Goal: Task Accomplishment & Management: Complete application form

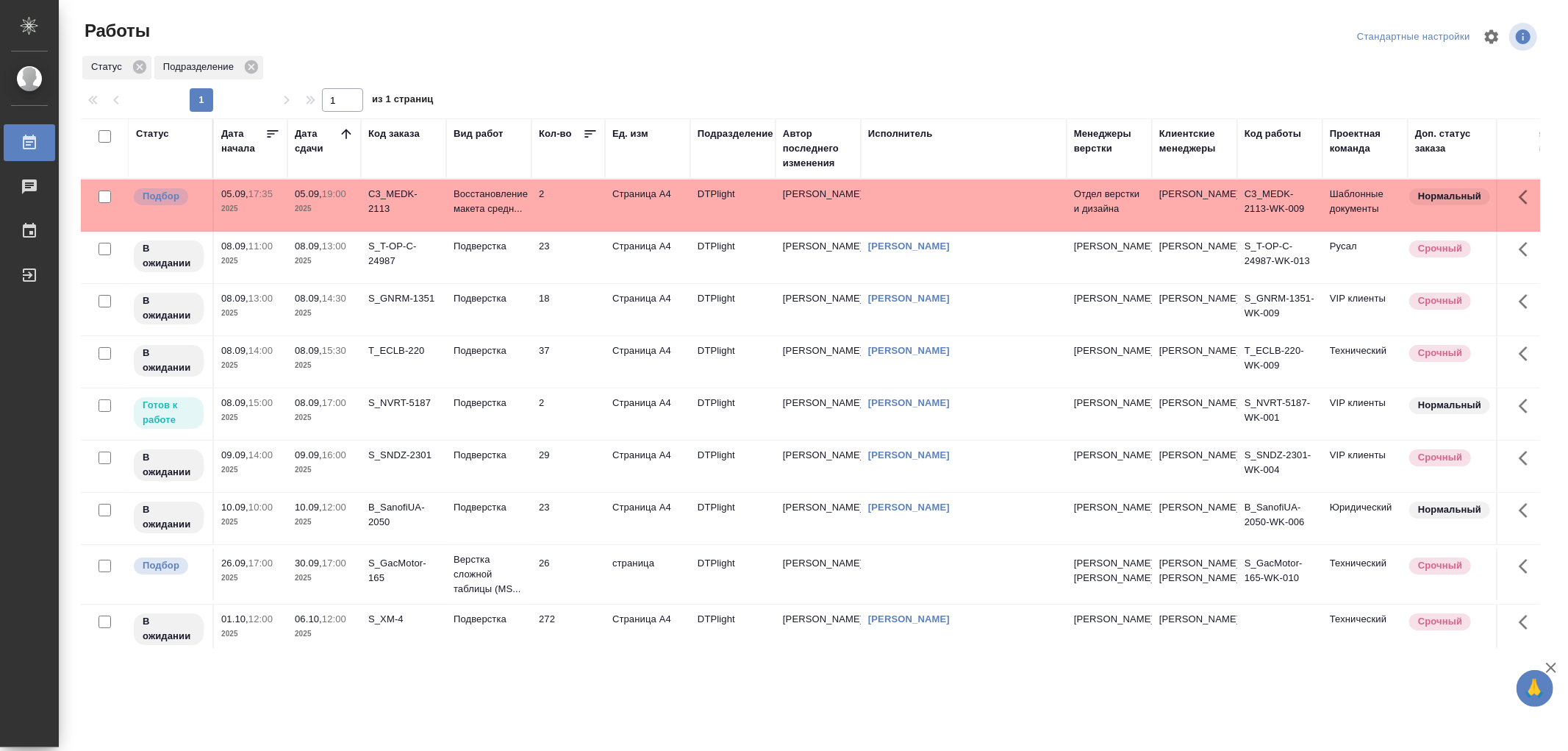
click at [493, 414] on td "Подверстка" at bounding box center [488, 414] width 85 height 51
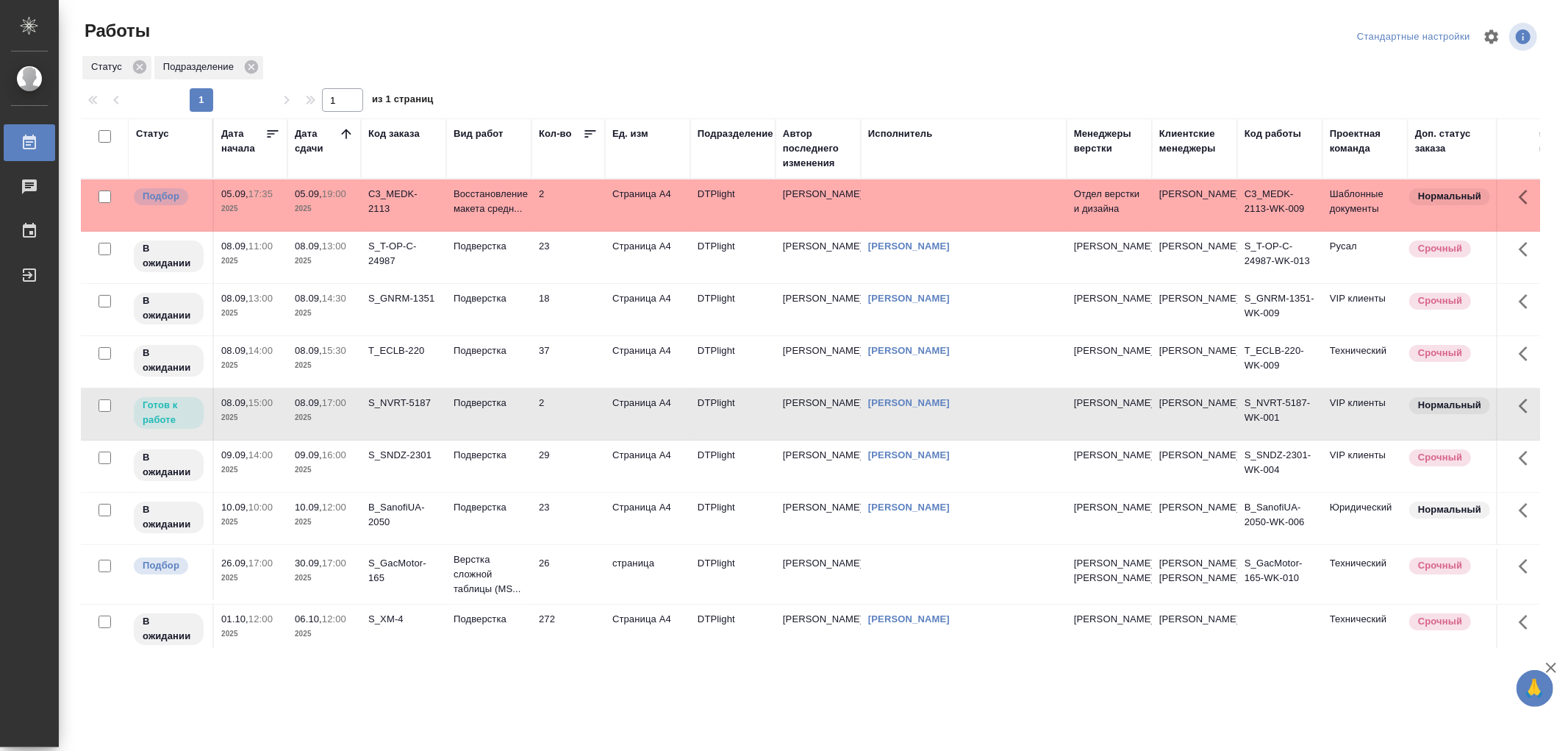
click at [493, 414] on td "Подверстка" at bounding box center [488, 414] width 85 height 51
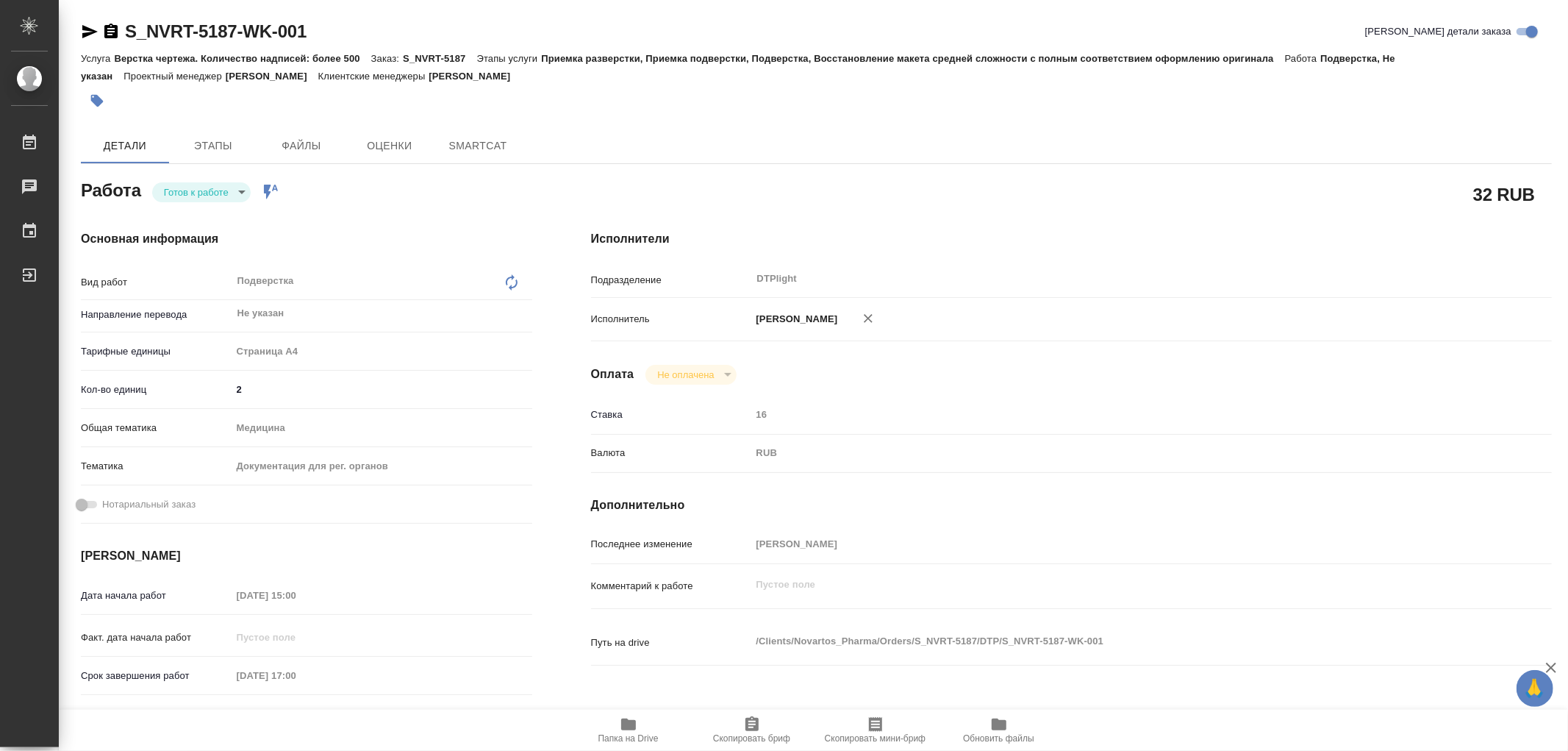
type textarea "x"
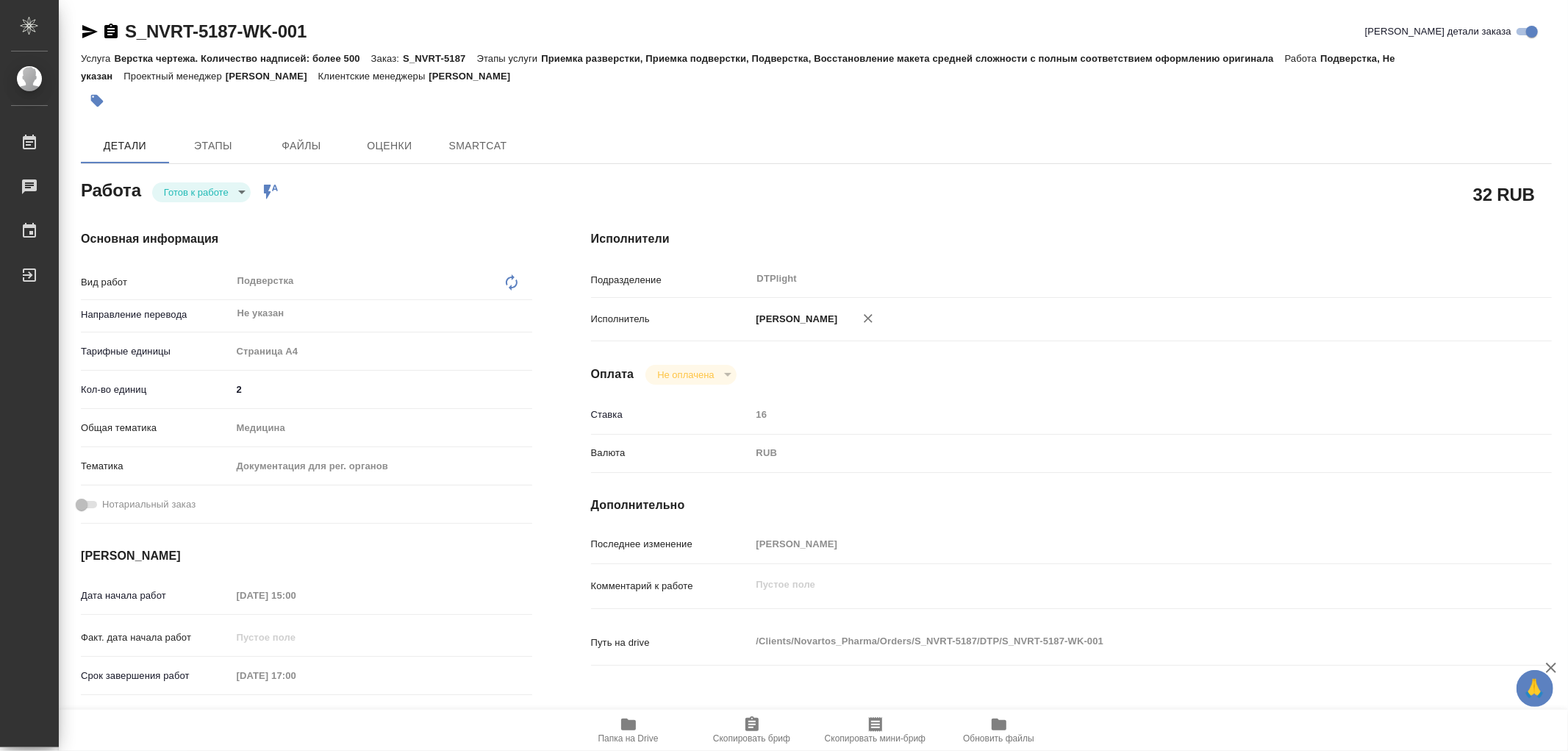
type textarea "x"
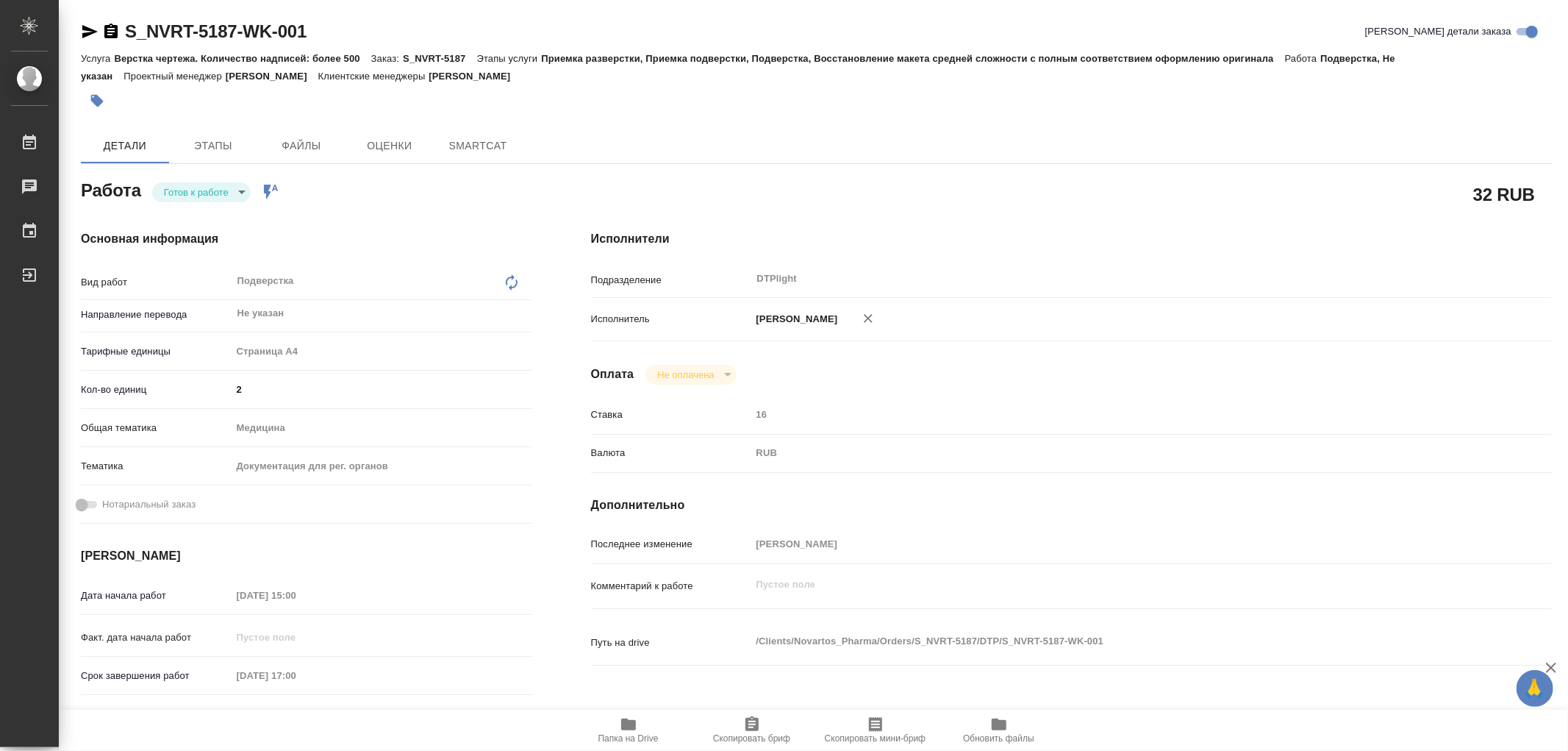
type textarea "x"
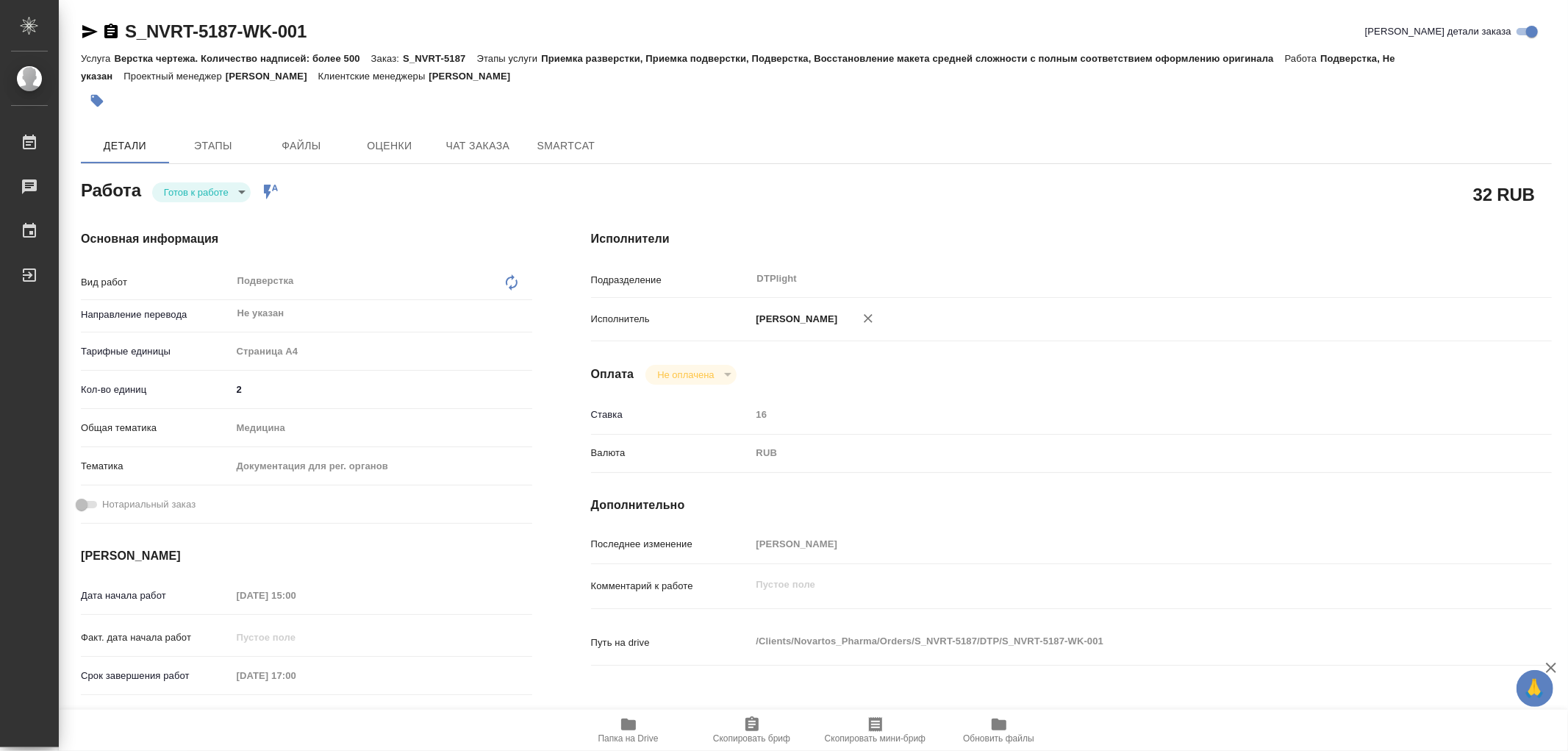
type textarea "x"
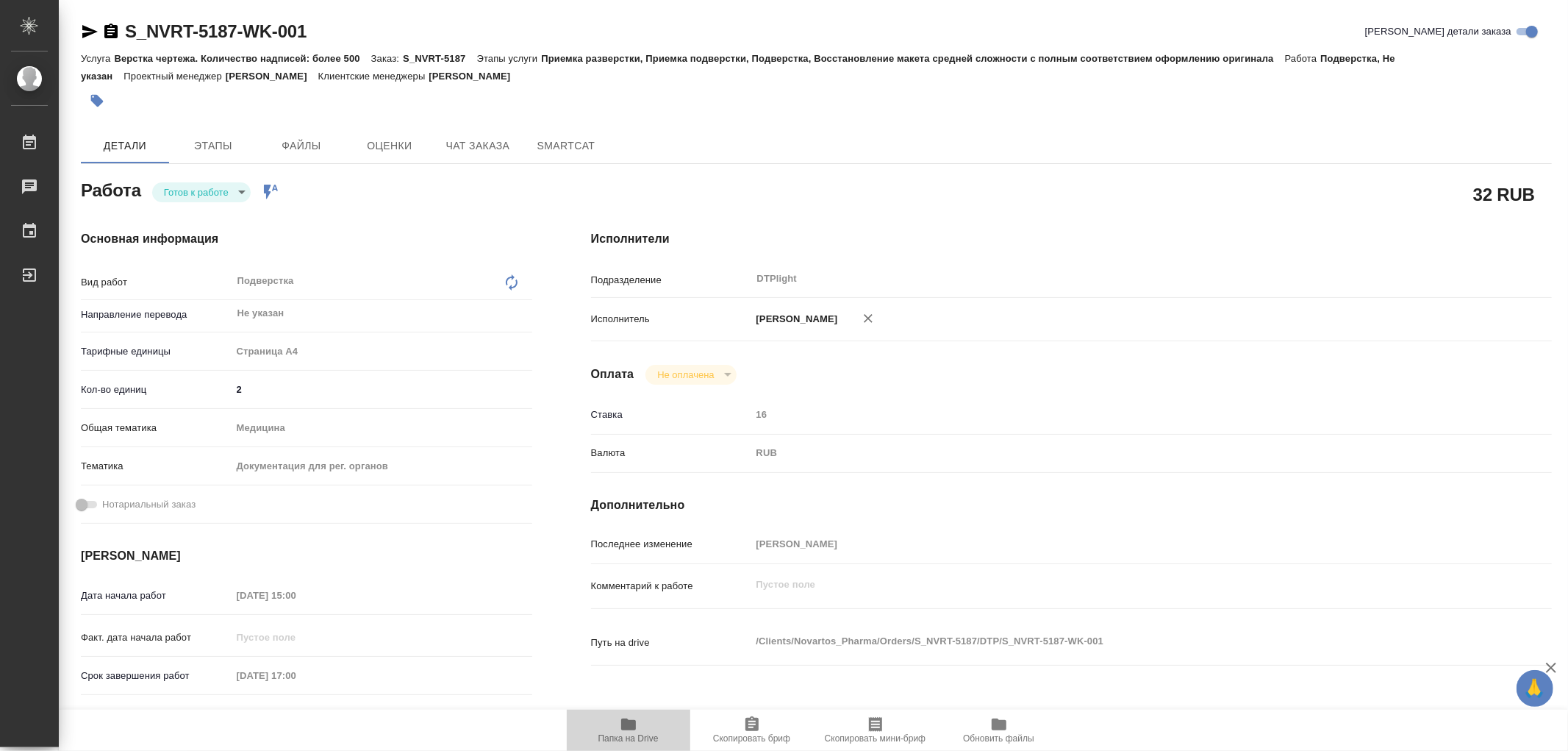
click at [628, 726] on icon "button" at bounding box center [628, 725] width 15 height 12
type textarea "x"
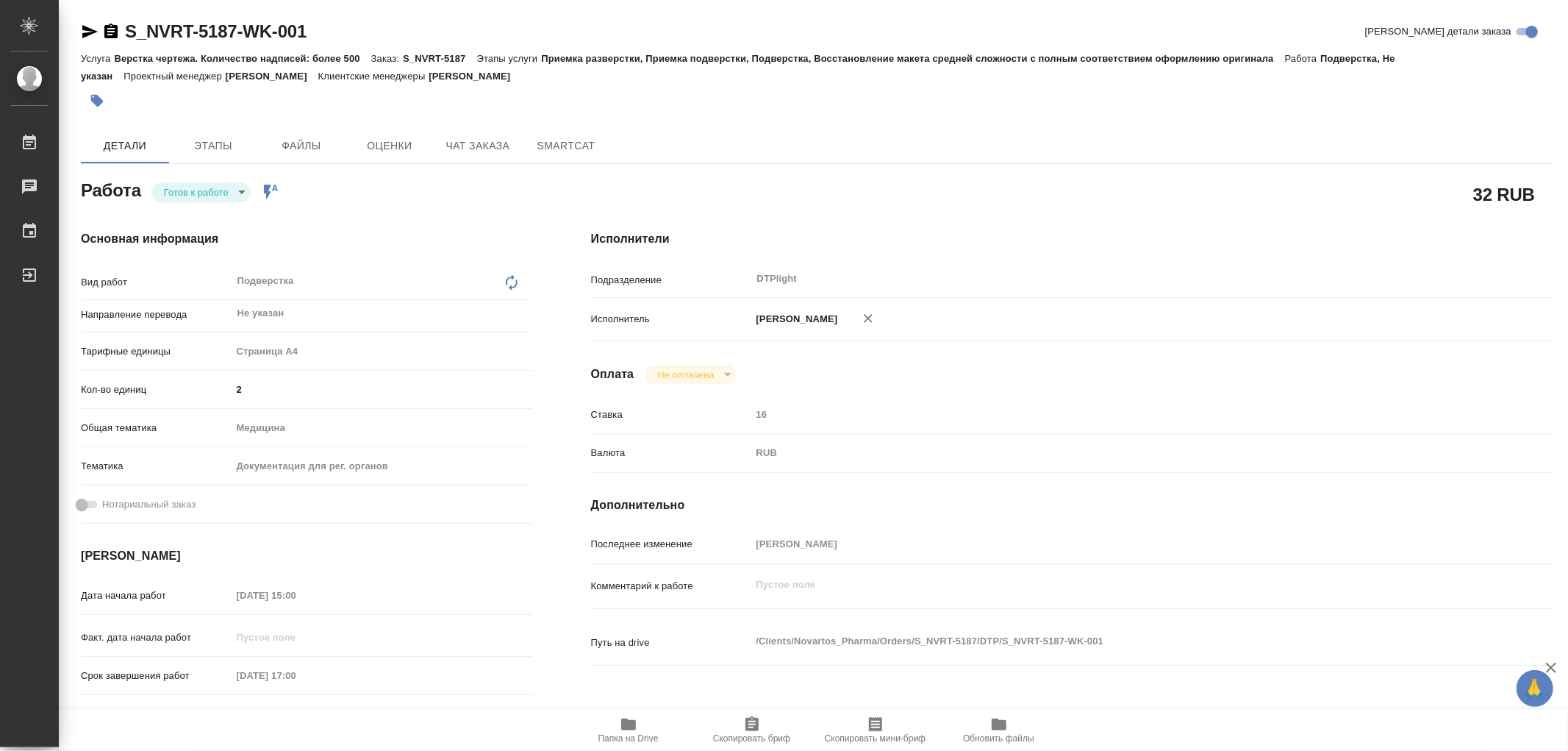
type textarea "x"
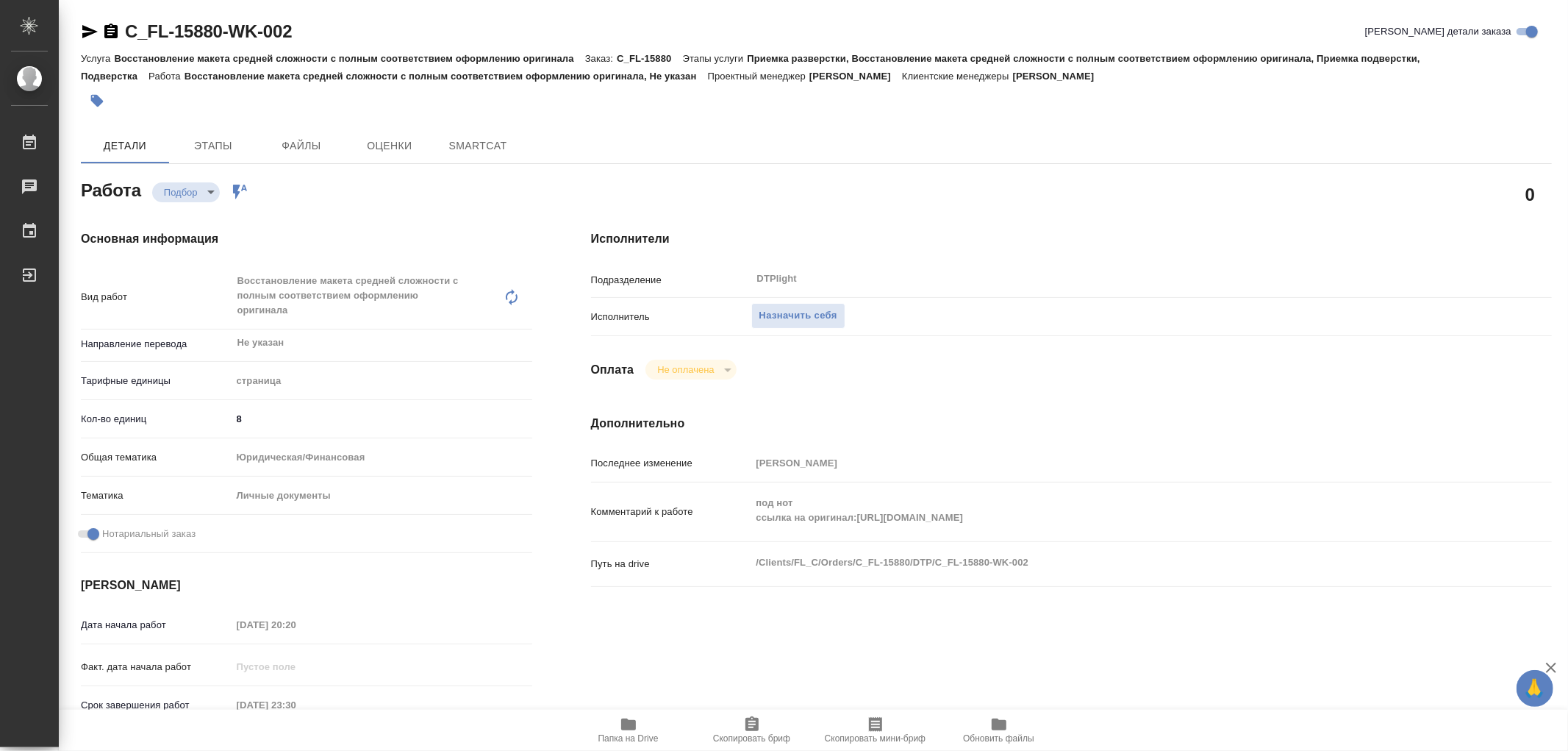
type textarea "x"
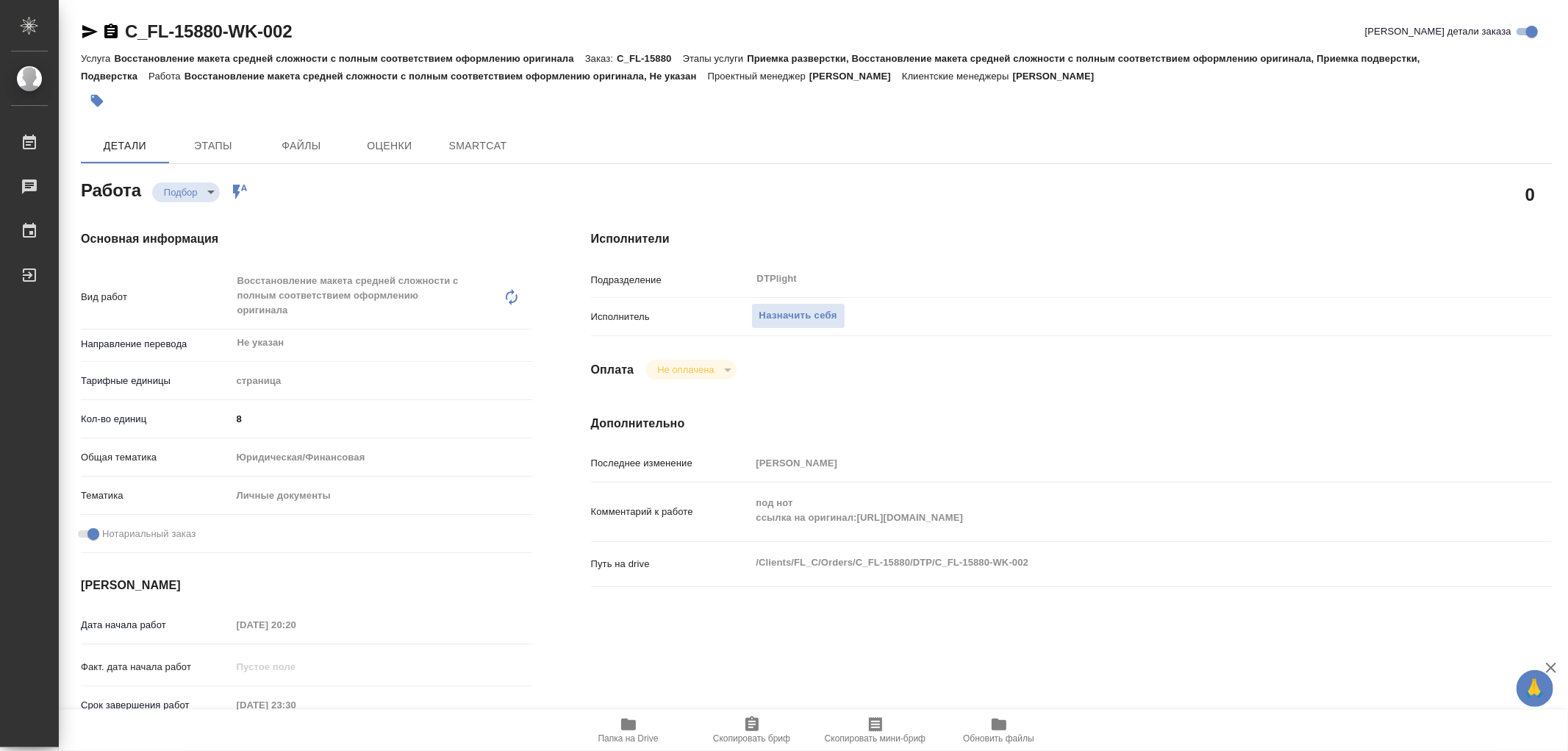
type textarea "x"
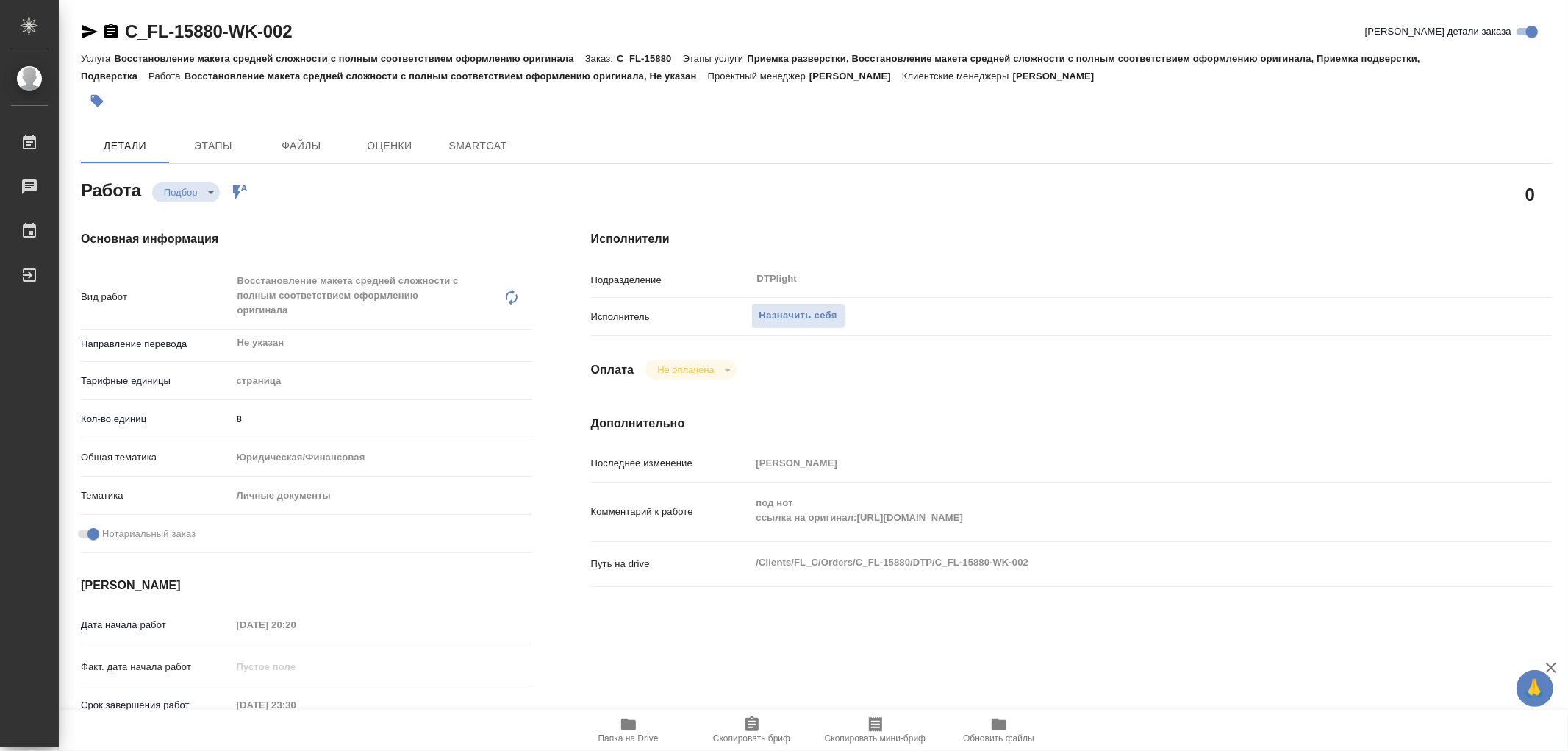
type textarea "x"
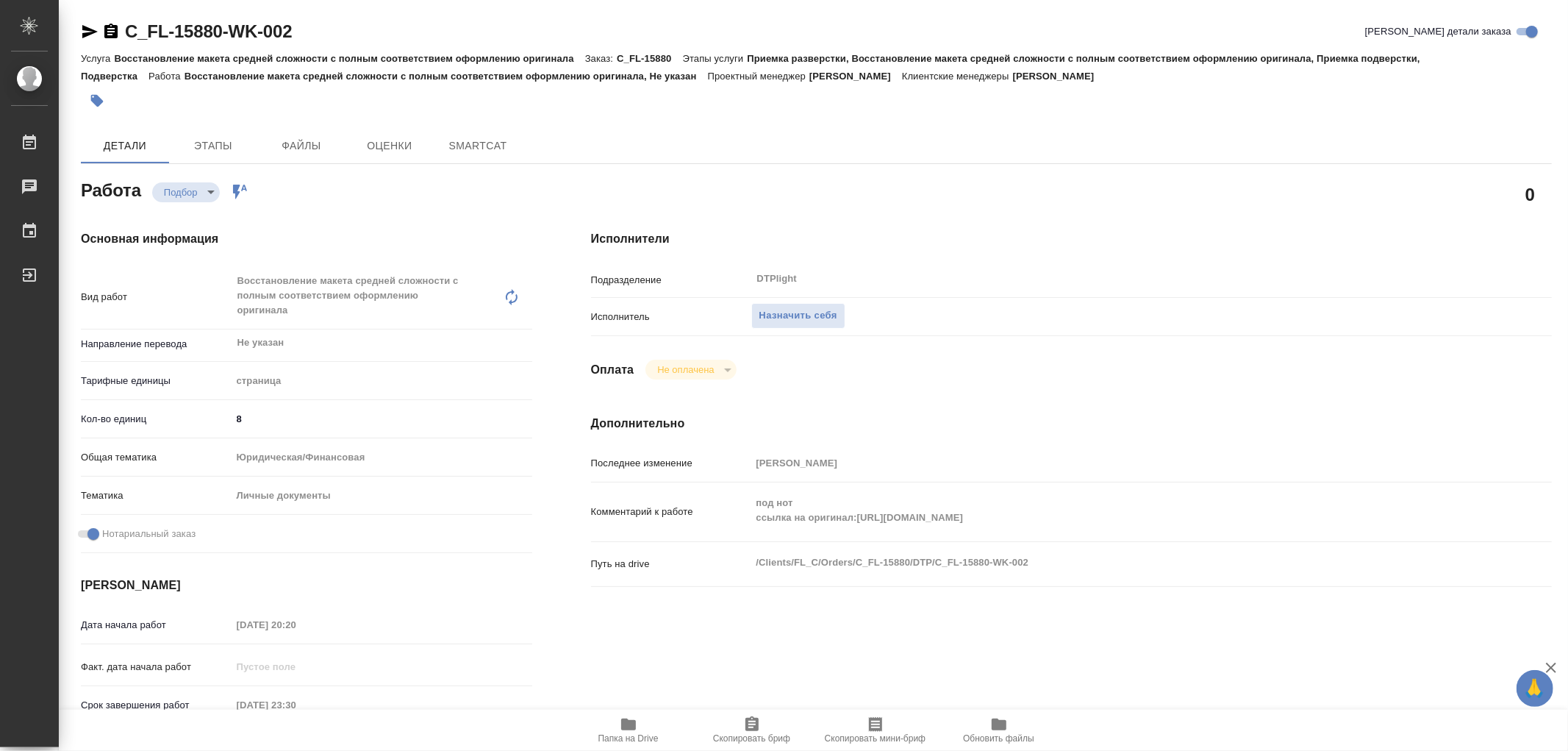
type textarea "x"
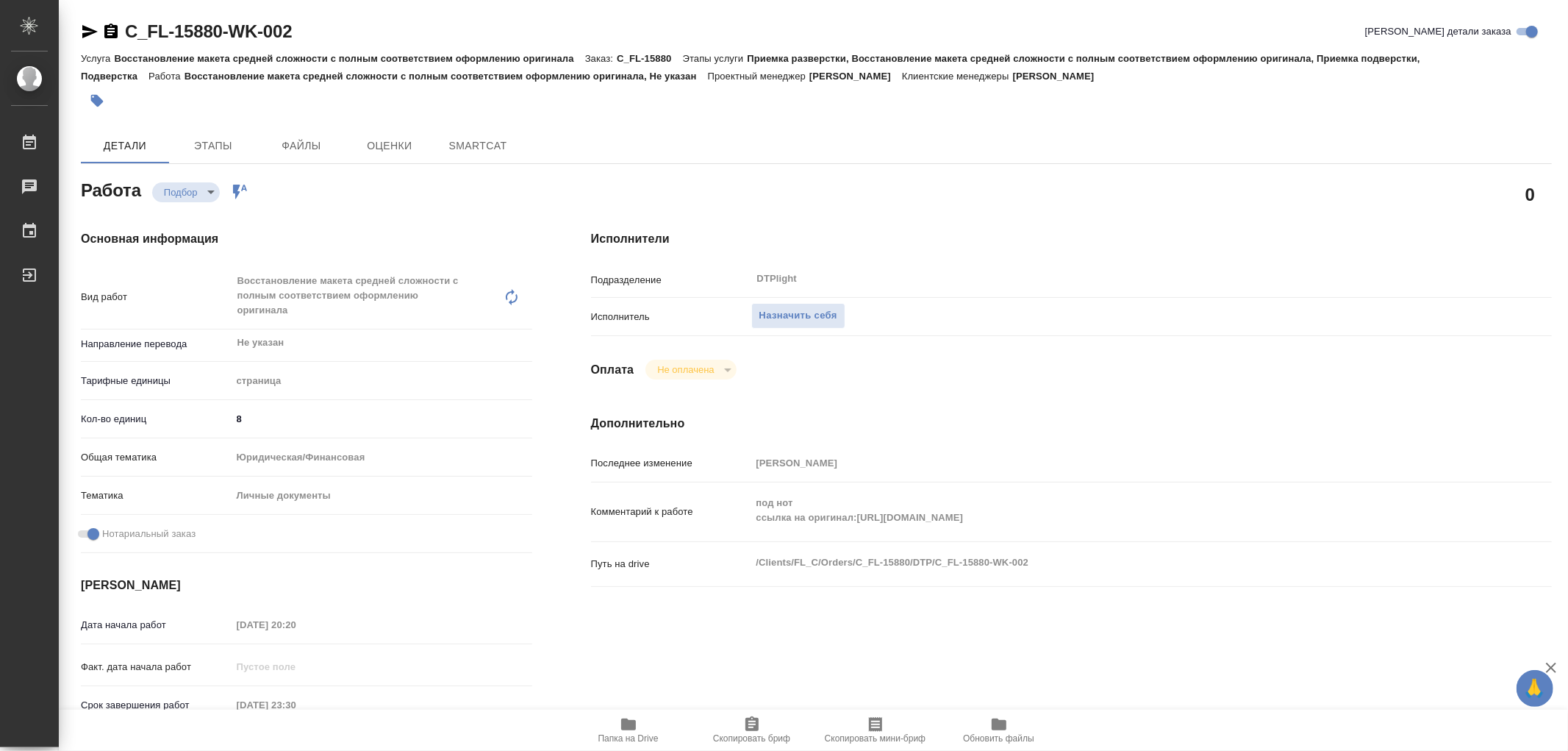
type textarea "x"
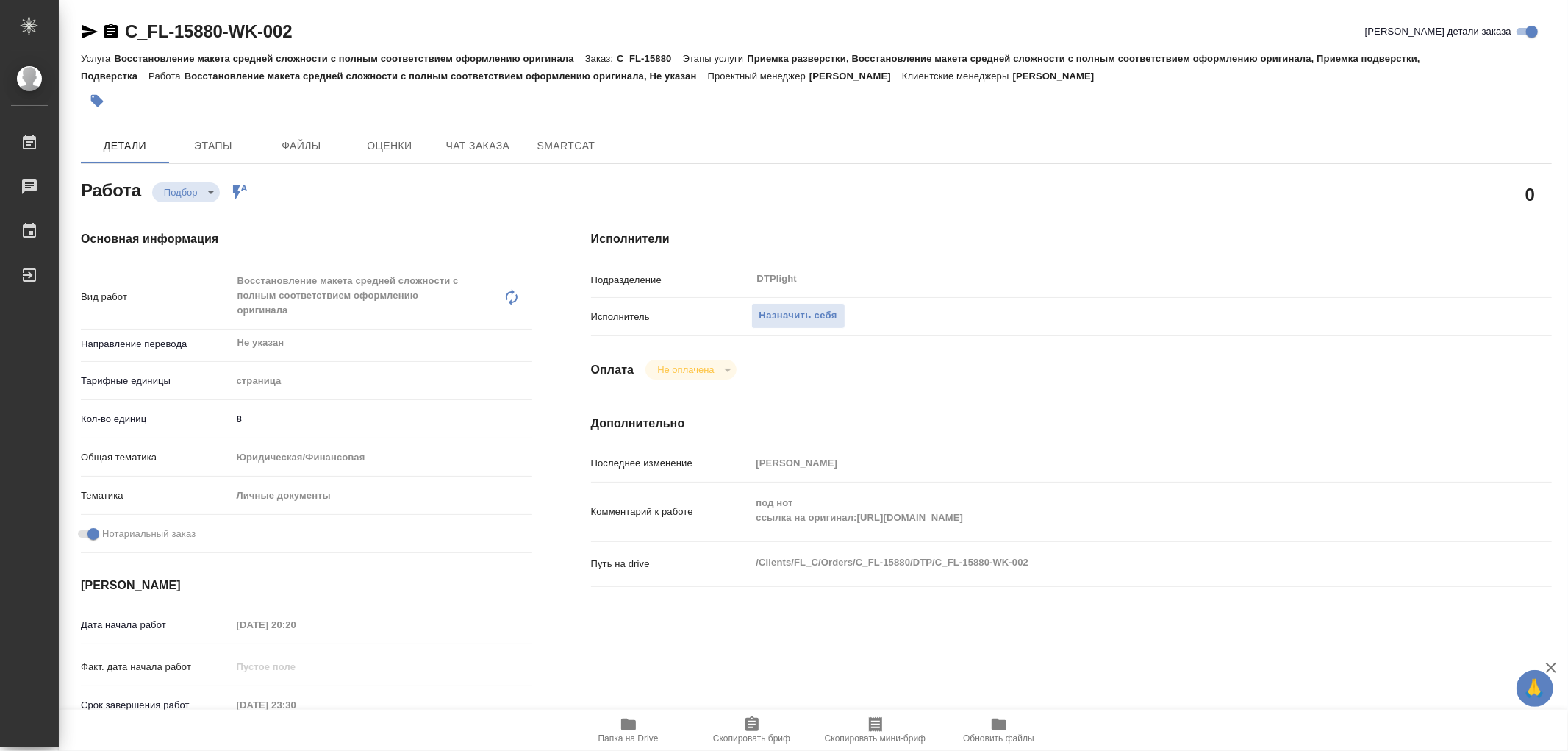
type textarea "x"
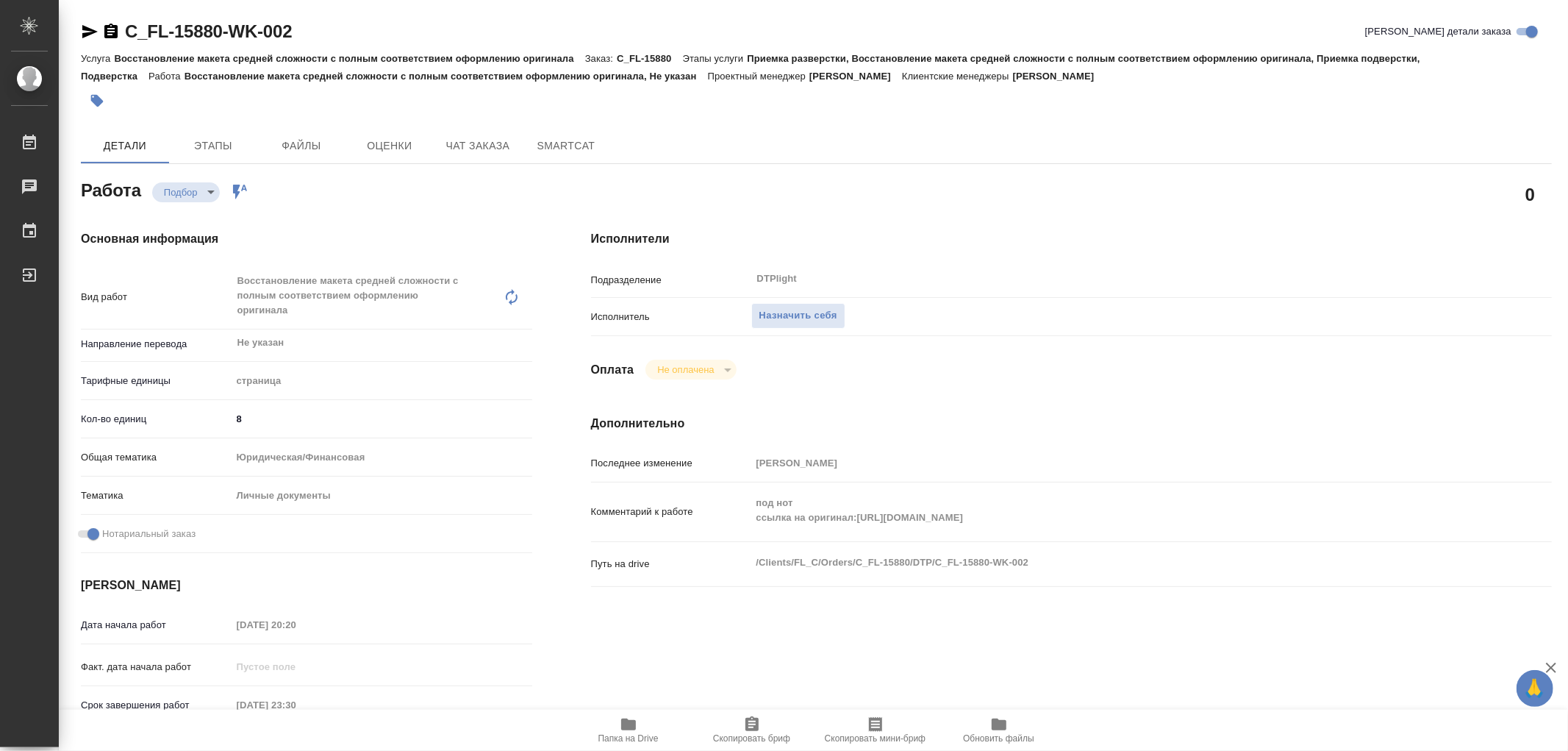
type textarea "x"
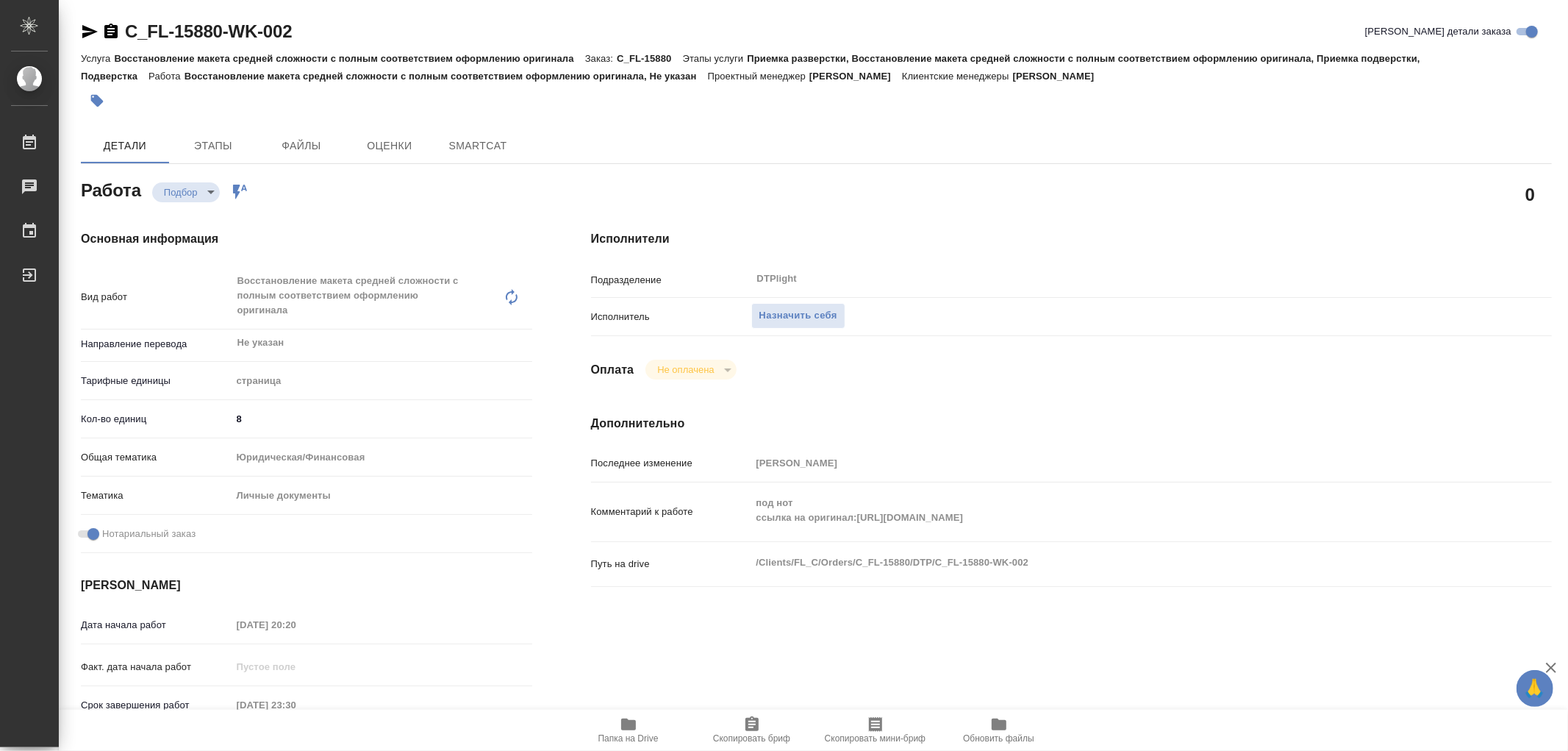
type textarea "x"
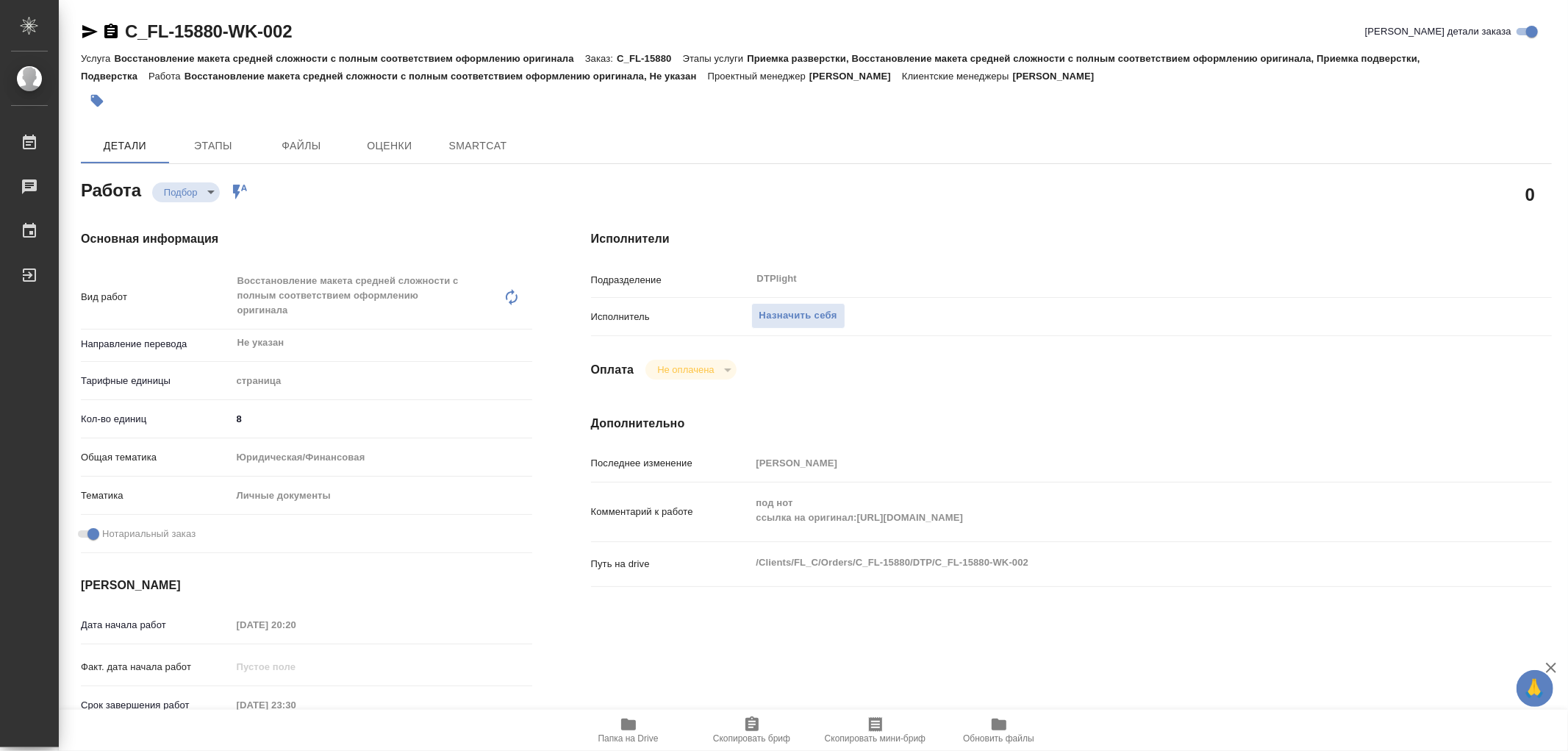
type textarea "x"
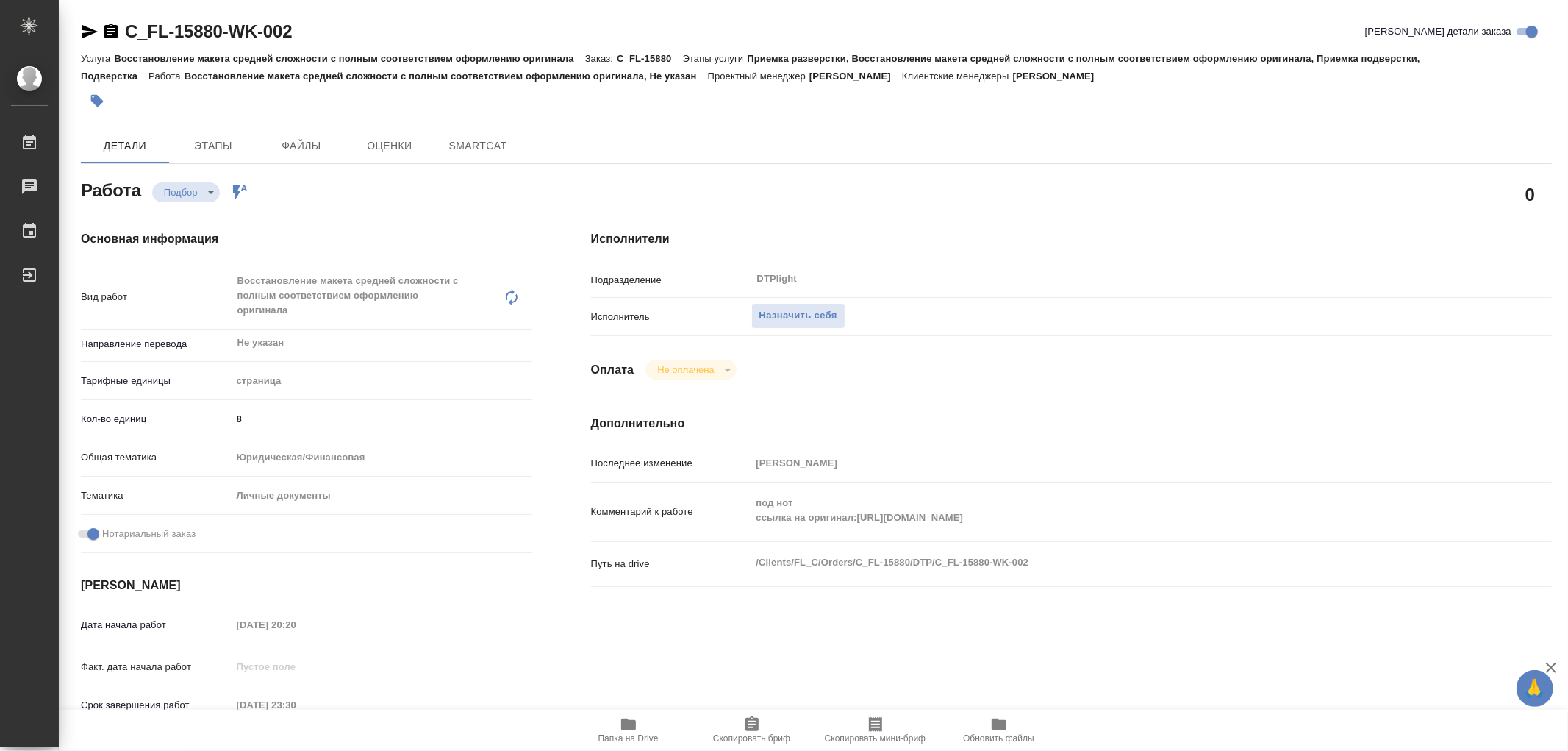
type textarea "x"
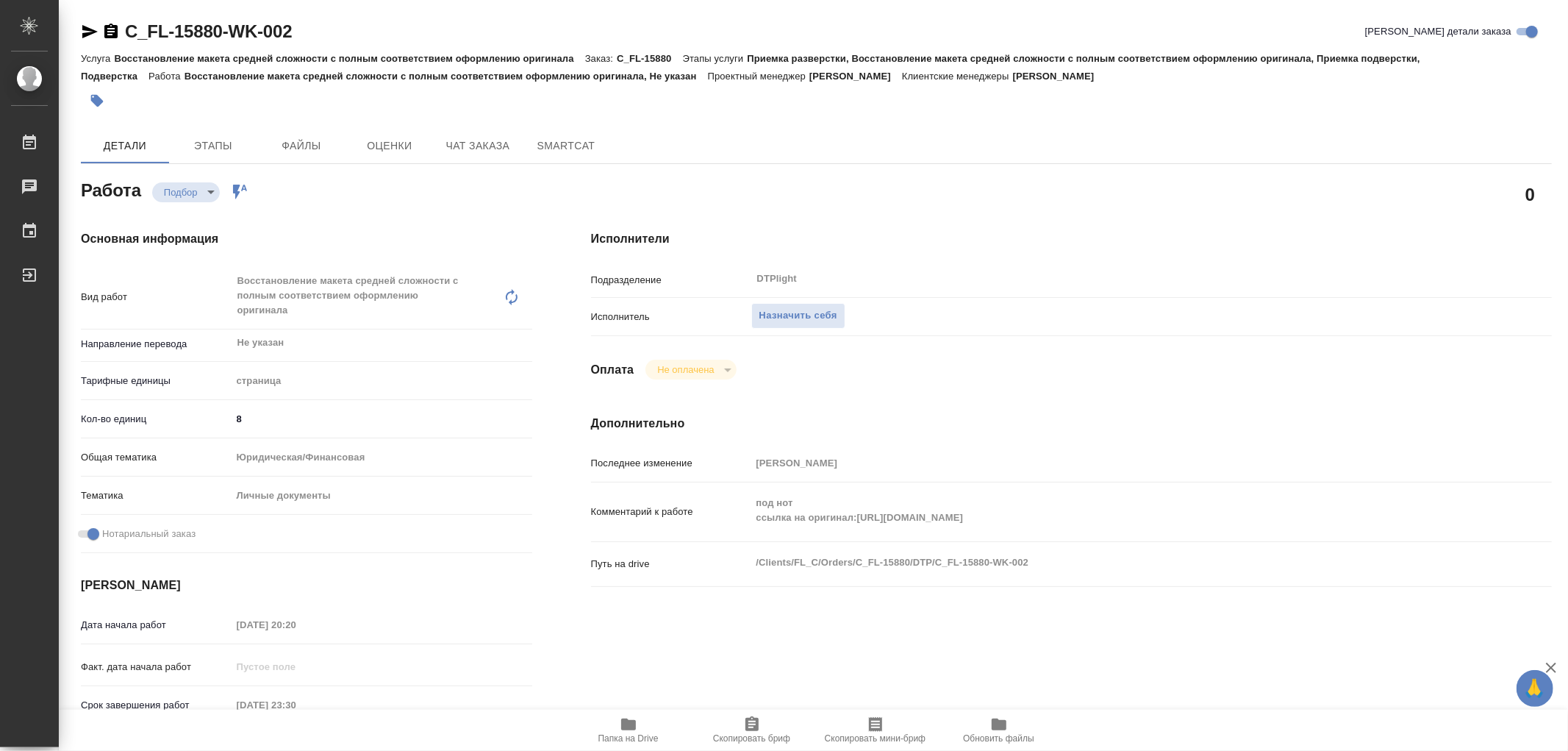
type textarea "x"
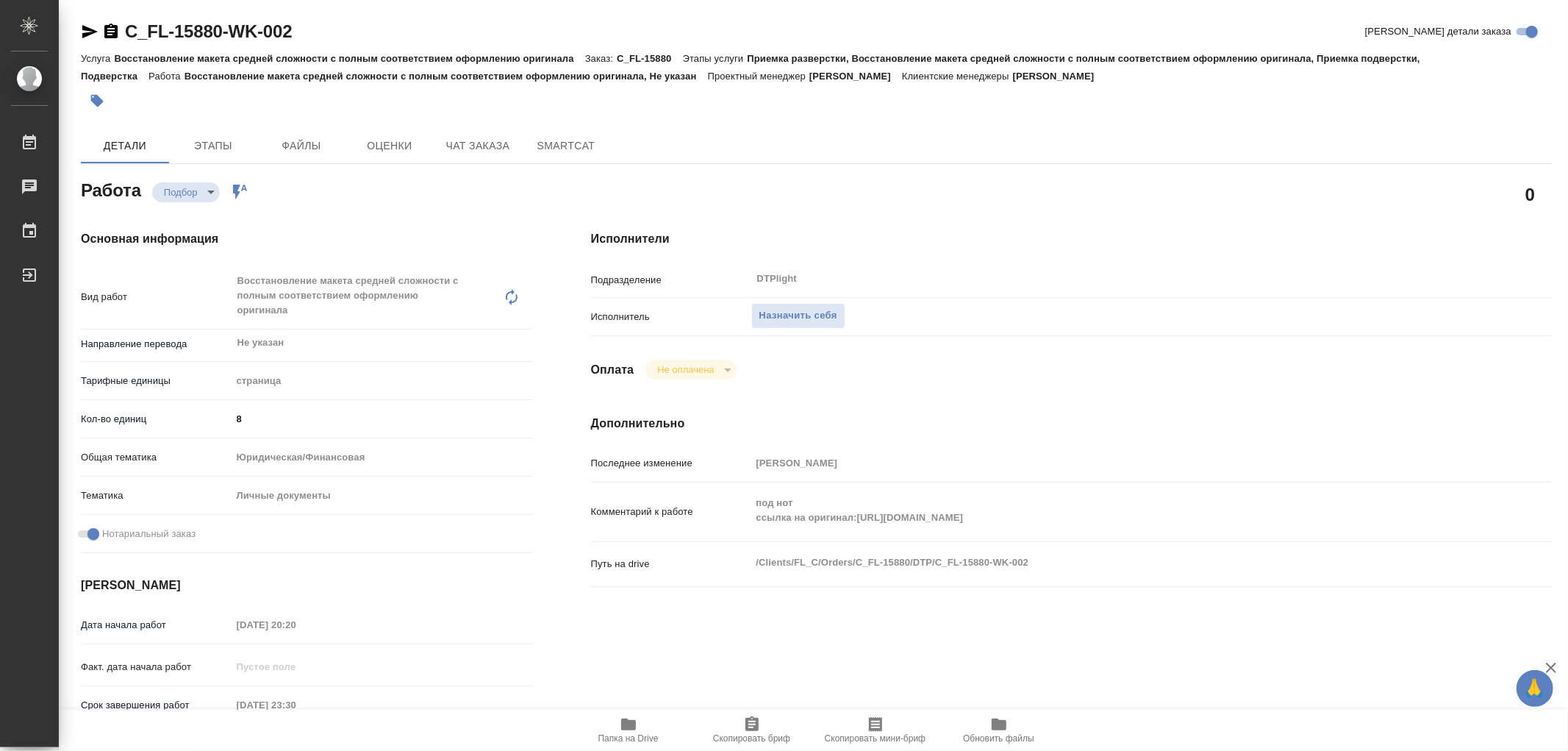
type textarea "x"
